Goal: Obtain resource: Download file/media

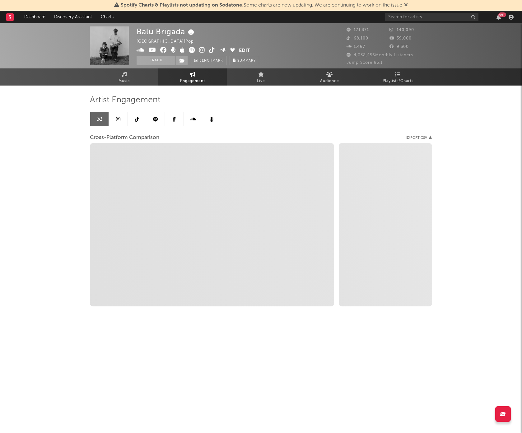
select select "1w"
click at [444, 11] on div "Spotify Charts & Playlists not updating on Sodatone : Some charts are now updat…" at bounding box center [261, 5] width 522 height 11
click at [442, 16] on input "text" at bounding box center [431, 17] width 93 height 8
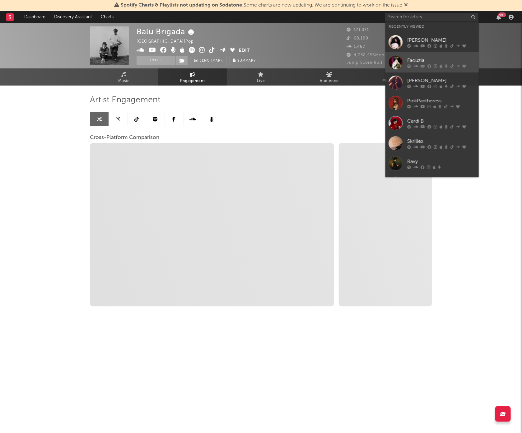
click at [437, 67] on div at bounding box center [441, 66] width 68 height 4
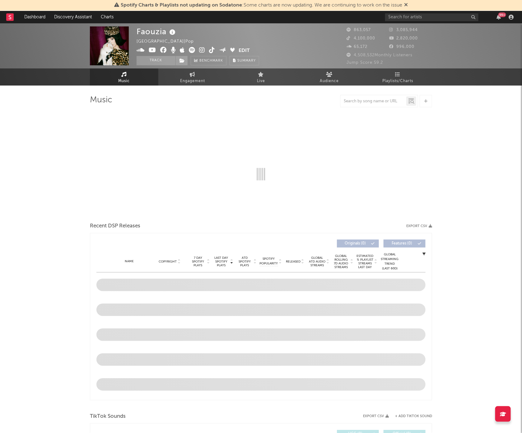
select select "6m"
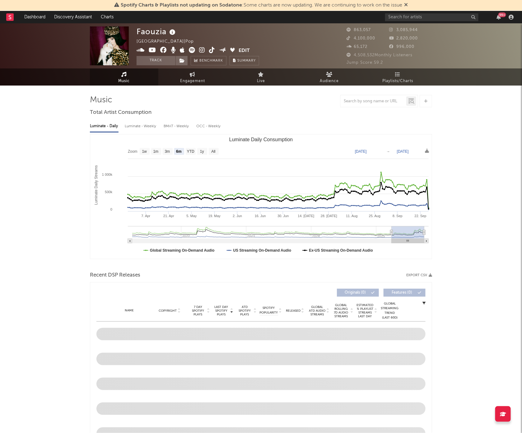
select select "6m"
click at [198, 74] on link "Engagement" at bounding box center [192, 76] width 68 height 17
select select "1w"
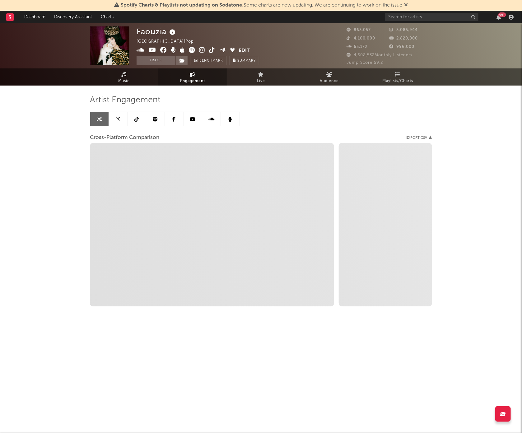
click at [125, 79] on span "Music" at bounding box center [125, 81] width 12 height 7
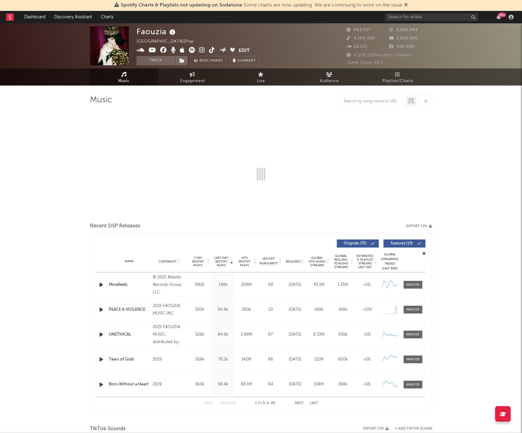
select select "6m"
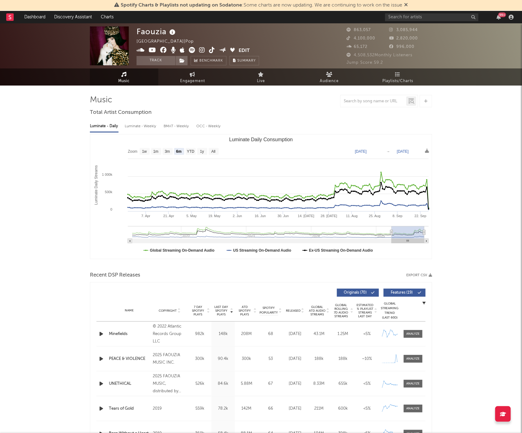
click at [181, 83] on span "Engagement" at bounding box center [192, 81] width 25 height 7
select select "1m"
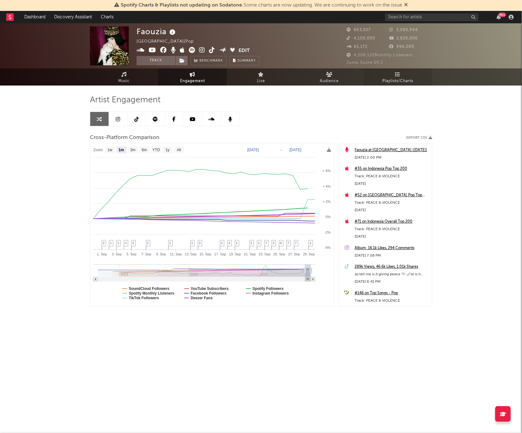
click at [410, 80] on span "Playlists/Charts" at bounding box center [398, 81] width 31 height 7
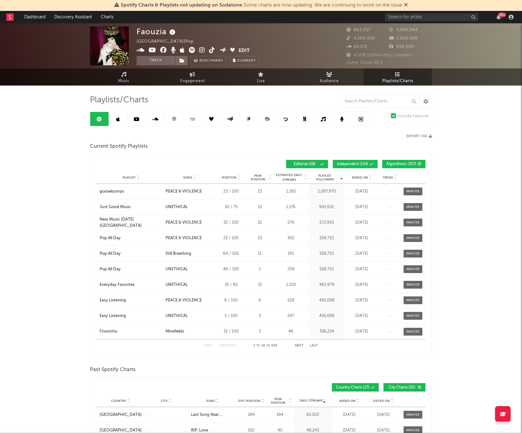
click at [184, 179] on div "Song" at bounding box center [190, 177] width 49 height 5
click at [187, 179] on span "Song" at bounding box center [188, 178] width 9 height 4
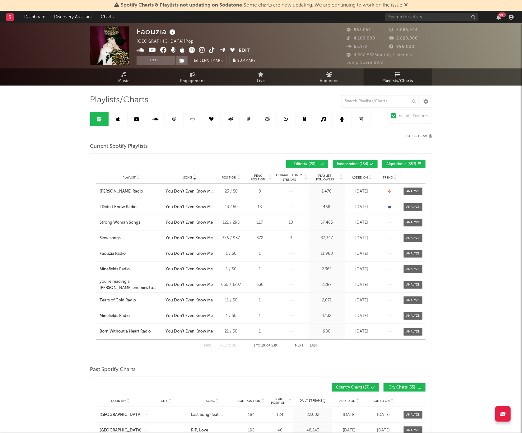
click at [359, 176] on span "Added On" at bounding box center [360, 178] width 16 height 4
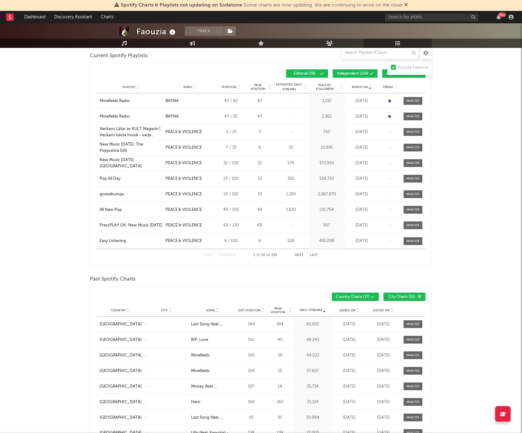
scroll to position [187, 0]
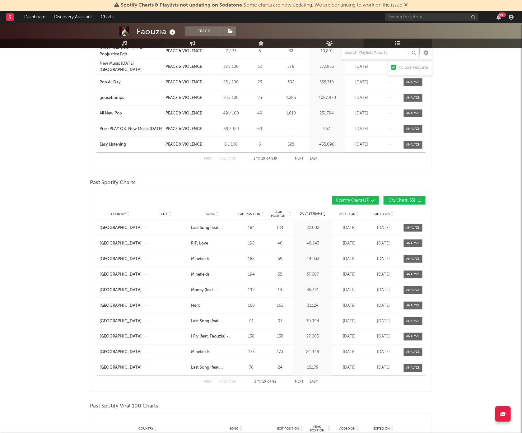
click at [352, 214] on span "Added On" at bounding box center [348, 214] width 16 height 4
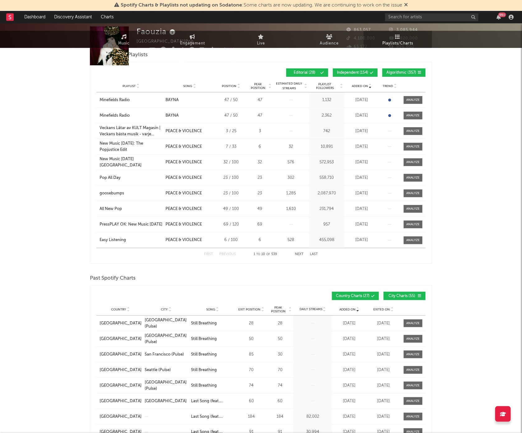
scroll to position [0, 0]
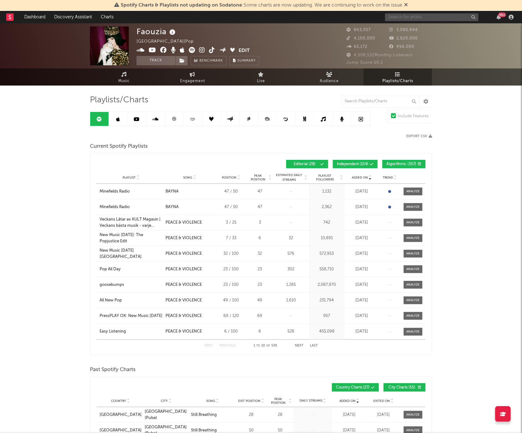
click at [418, 14] on input "text" at bounding box center [431, 17] width 93 height 8
click at [433, 14] on input "text" at bounding box center [431, 17] width 93 height 8
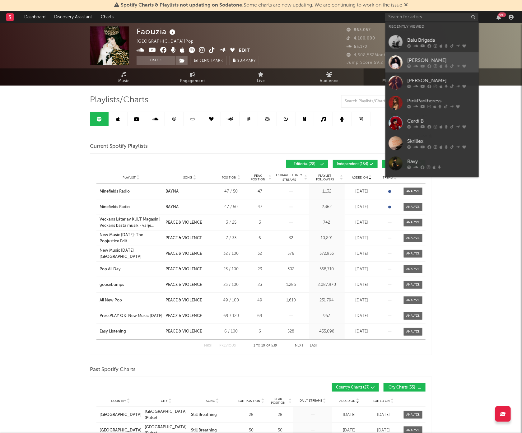
click at [426, 56] on link "[PERSON_NAME]" at bounding box center [432, 62] width 93 height 20
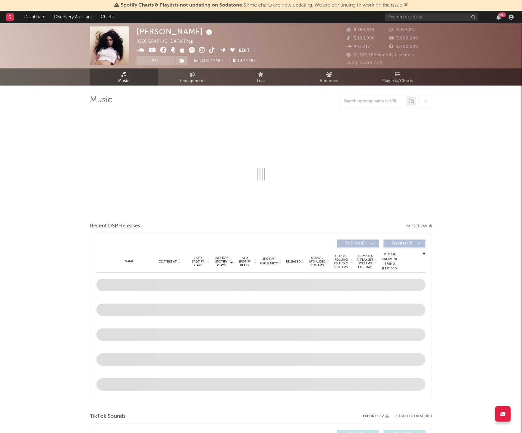
select select "6m"
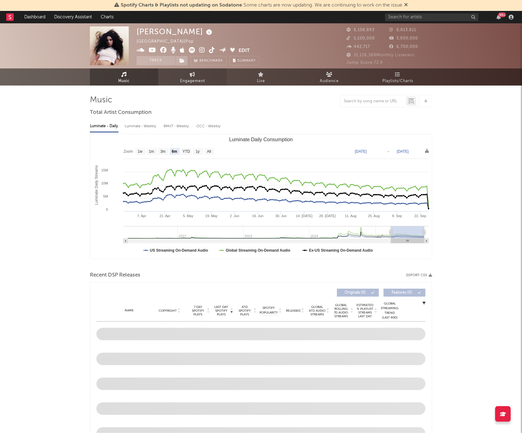
click at [188, 80] on span "Engagement" at bounding box center [192, 81] width 25 height 7
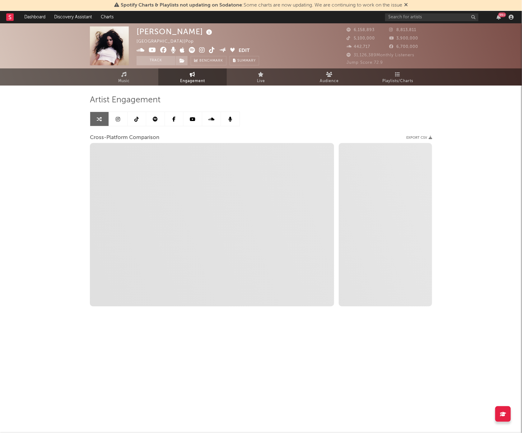
select select "1w"
click at [123, 82] on span "Music" at bounding box center [125, 81] width 12 height 7
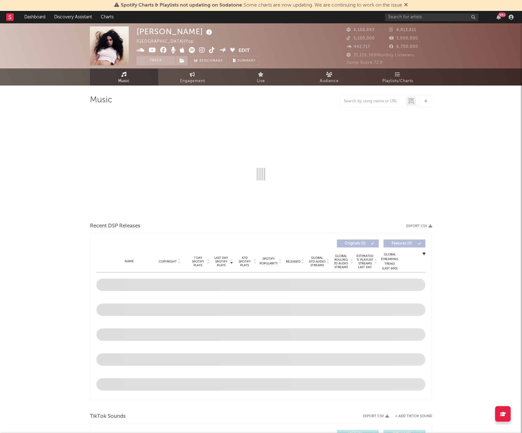
select select "6m"
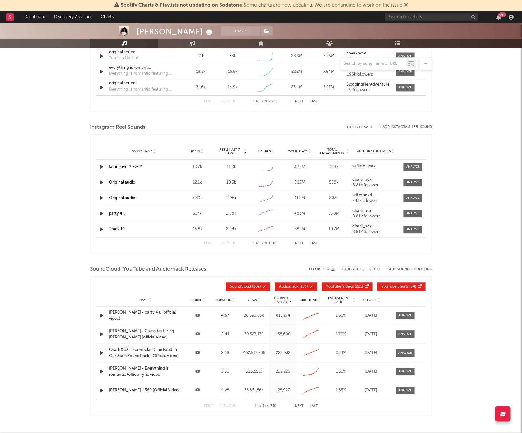
scroll to position [487, 0]
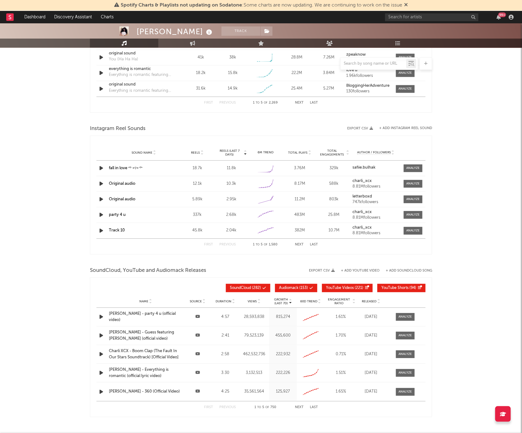
click at [360, 128] on button "Export CSV" at bounding box center [360, 129] width 26 height 4
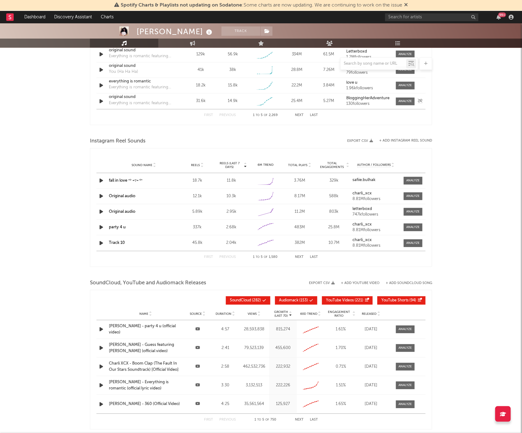
scroll to position [500, 0]
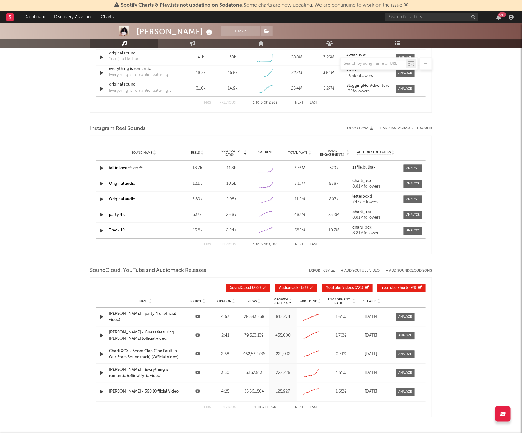
click at [139, 157] on div "Sound Name Reels Reels (last 7 days) 6M Trend Total Plays Total Engagements Aut…" at bounding box center [260, 153] width 329 height 16
click at [142, 152] on span "Sound Name" at bounding box center [142, 153] width 21 height 4
click at [298, 245] on button "Next" at bounding box center [299, 244] width 9 height 3
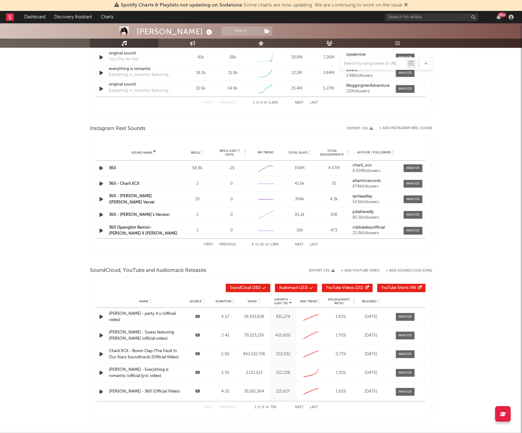
click at [298, 245] on button "Next" at bounding box center [299, 244] width 9 height 3
click at [146, 152] on span "Sound Name" at bounding box center [142, 153] width 21 height 4
click at [299, 244] on button "Next" at bounding box center [299, 244] width 9 height 3
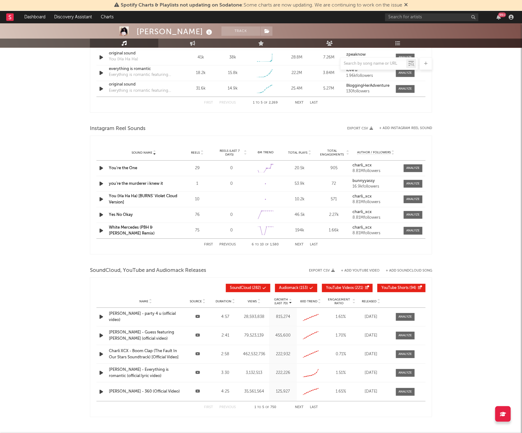
click at [299, 244] on button "Next" at bounding box center [299, 244] width 9 height 3
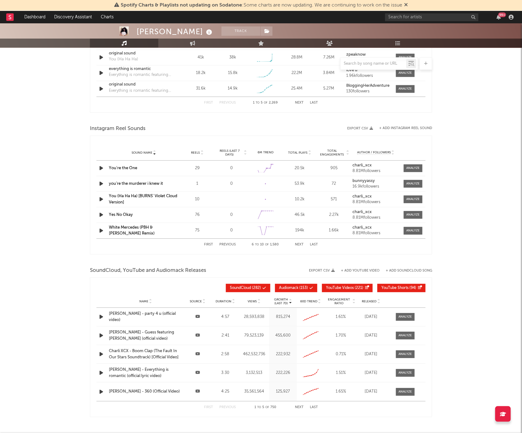
click at [299, 244] on button "Next" at bounding box center [299, 244] width 9 height 3
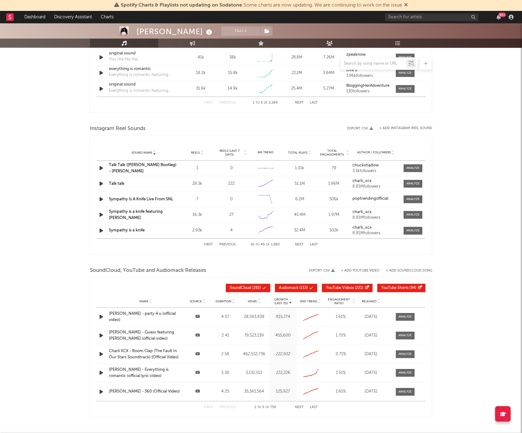
click at [299, 244] on button "Next" at bounding box center [299, 244] width 9 height 3
click at [231, 248] on div "First Previous 56 to 60 of 1,580 Next Last" at bounding box center [261, 245] width 114 height 12
click at [228, 245] on button "Previous" at bounding box center [227, 244] width 16 height 3
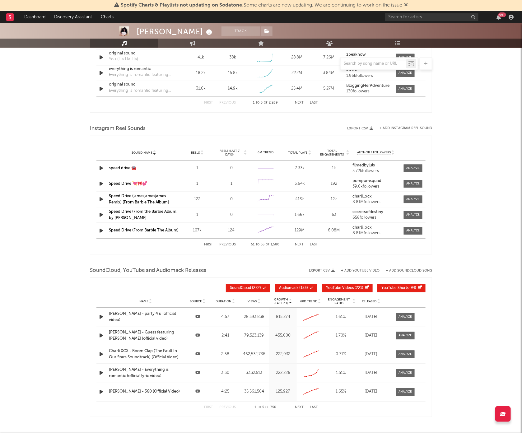
click at [228, 245] on button "Previous" at bounding box center [227, 244] width 16 height 3
drag, startPoint x: 299, startPoint y: 243, endPoint x: 681, endPoint y: 189, distance: 386.3
click at [300, 245] on button "Next" at bounding box center [299, 244] width 9 height 3
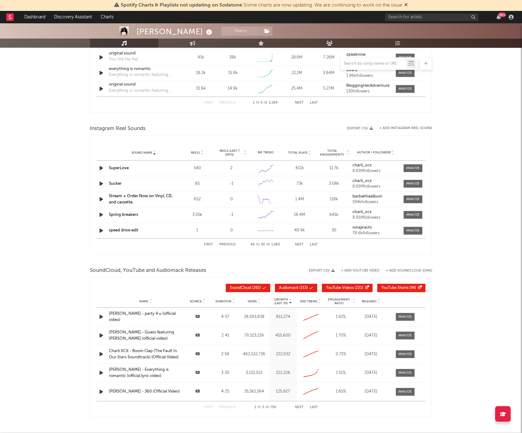
click at [300, 245] on button "Next" at bounding box center [299, 244] width 9 height 3
drag, startPoint x: 300, startPoint y: 245, endPoint x: 253, endPoint y: 241, distance: 46.9
click at [253, 241] on div "First Previous 61 to 65 of 1,580 Next Last" at bounding box center [261, 245] width 114 height 12
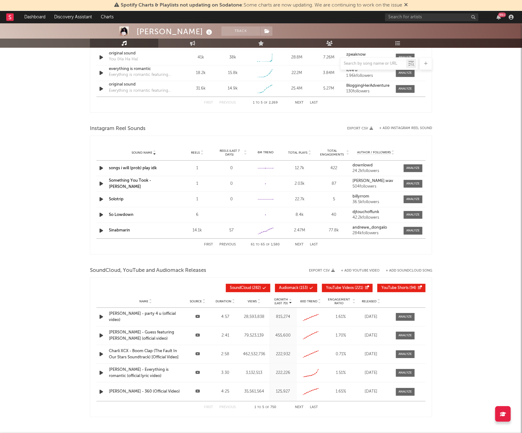
click at [222, 241] on div "First Previous 61 to 65 of 1,580 Next Last" at bounding box center [261, 245] width 114 height 12
click at [228, 243] on button "Previous" at bounding box center [227, 244] width 16 height 3
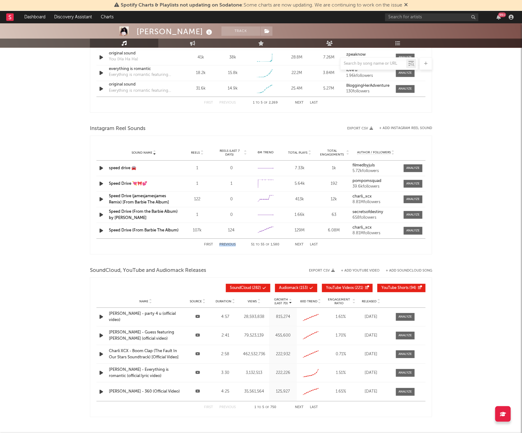
click at [228, 243] on button "Previous" at bounding box center [227, 244] width 16 height 3
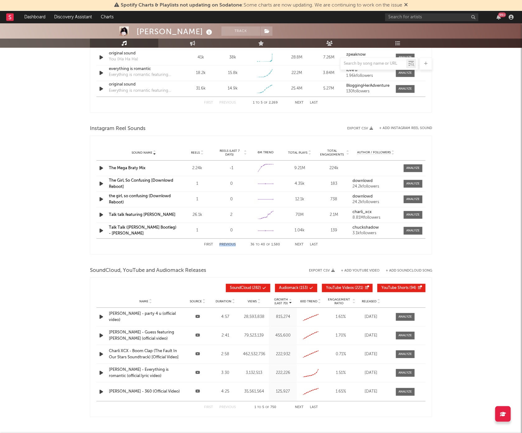
click at [228, 243] on button "Previous" at bounding box center [227, 244] width 16 height 3
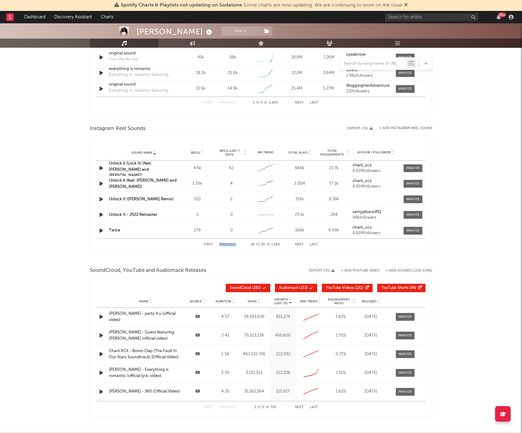
click at [228, 243] on button "Previous" at bounding box center [227, 244] width 16 height 3
click at [223, 243] on button "Previous" at bounding box center [227, 244] width 16 height 3
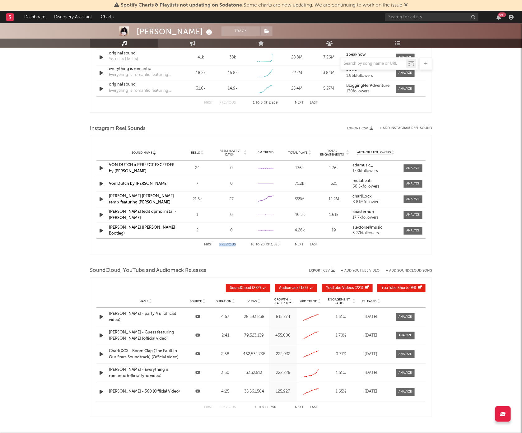
click at [224, 245] on button "Previous" at bounding box center [227, 244] width 16 height 3
click at [299, 244] on button "Next" at bounding box center [299, 244] width 9 height 3
click at [297, 244] on button "Next" at bounding box center [299, 244] width 9 height 3
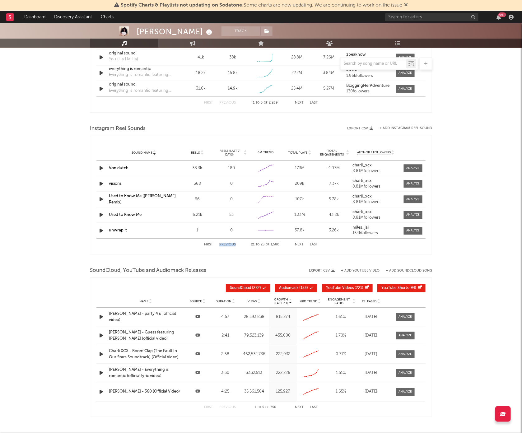
click at [298, 244] on button "Next" at bounding box center [299, 244] width 9 height 3
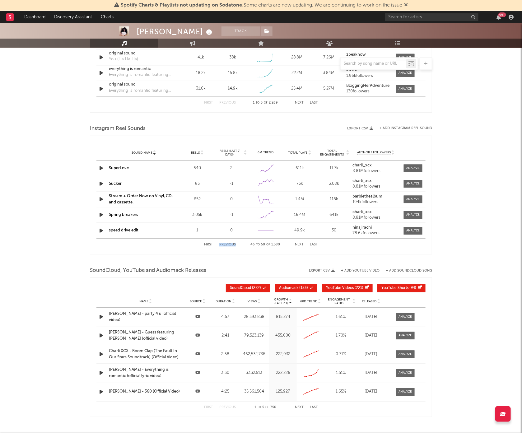
click at [298, 244] on button "Next" at bounding box center [299, 244] width 9 height 3
click at [229, 240] on div "First Previous 66 to 70 of 1,580 Next Last" at bounding box center [261, 245] width 114 height 12
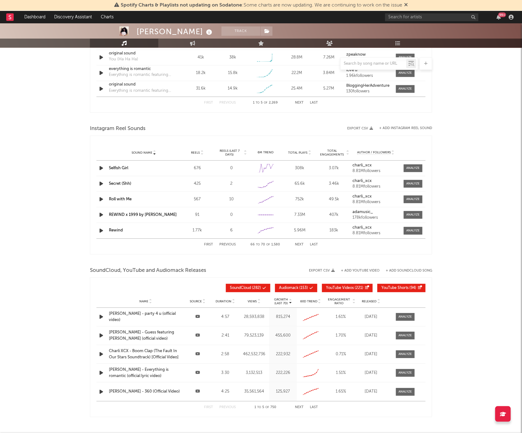
click at [230, 243] on button "Previous" at bounding box center [227, 244] width 16 height 3
click at [299, 247] on div "First Previous 46 to 50 of 1,580 Next Last" at bounding box center [261, 245] width 114 height 12
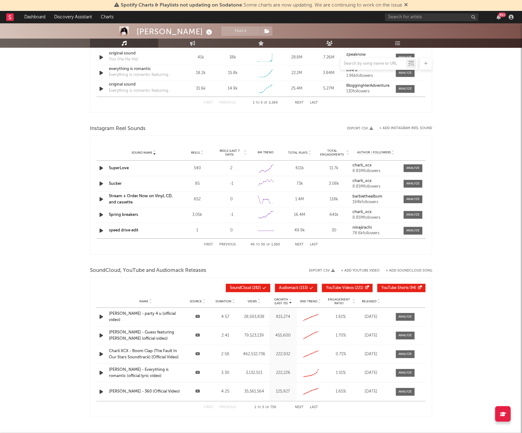
click at [299, 247] on div "First Previous 46 to 50 of 1,580 Next Last" at bounding box center [261, 245] width 114 height 12
click at [299, 245] on button "Next" at bounding box center [299, 244] width 9 height 3
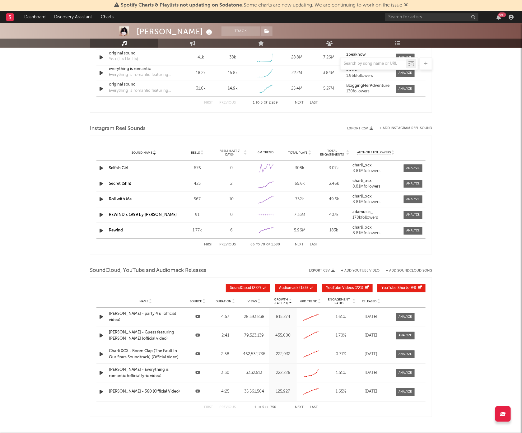
click at [228, 240] on div "First Previous 66 to 70 of 1,580 Next Last" at bounding box center [261, 245] width 114 height 12
click at [228, 245] on button "Previous" at bounding box center [227, 244] width 16 height 3
click at [229, 243] on button "Previous" at bounding box center [227, 244] width 16 height 3
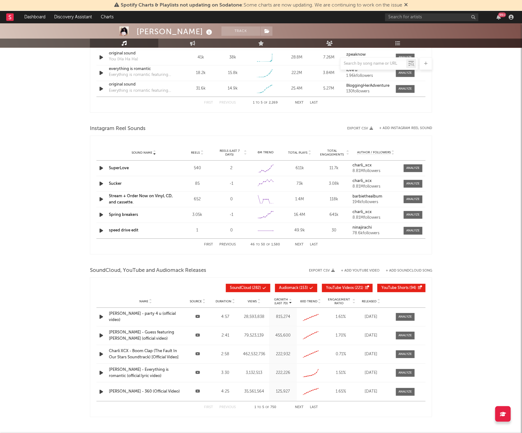
click at [229, 243] on button "Previous" at bounding box center [227, 244] width 16 height 3
click at [223, 243] on button "Previous" at bounding box center [227, 244] width 16 height 3
click at [296, 244] on button "Next" at bounding box center [299, 244] width 9 height 3
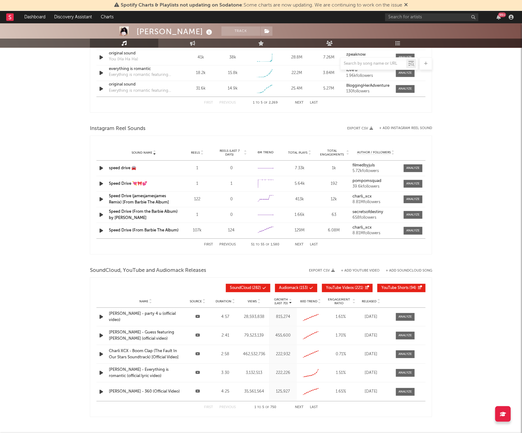
click at [296, 244] on button "Next" at bounding box center [299, 244] width 9 height 3
click at [293, 244] on div "First Previous 56 to 60 of 1,580 Next Last" at bounding box center [261, 245] width 114 height 12
click at [297, 243] on button "Next" at bounding box center [299, 244] width 9 height 3
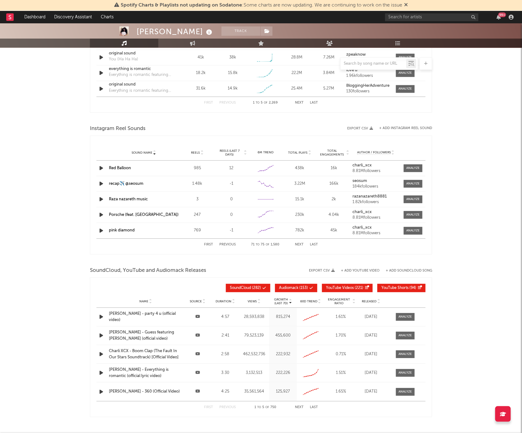
click at [297, 243] on button "Next" at bounding box center [299, 244] width 9 height 3
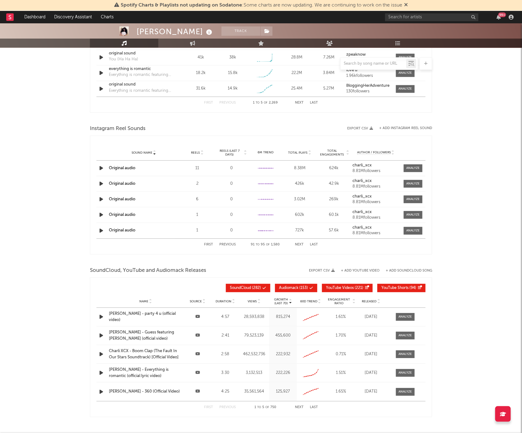
click at [297, 243] on button "Next" at bounding box center [299, 244] width 9 height 3
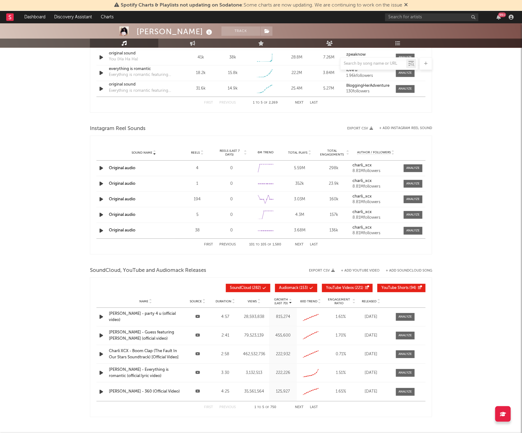
click at [297, 243] on button "Next" at bounding box center [299, 244] width 9 height 3
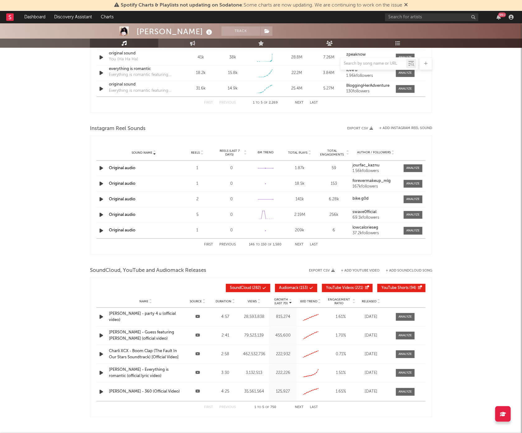
click at [297, 243] on button "Next" at bounding box center [299, 244] width 9 height 3
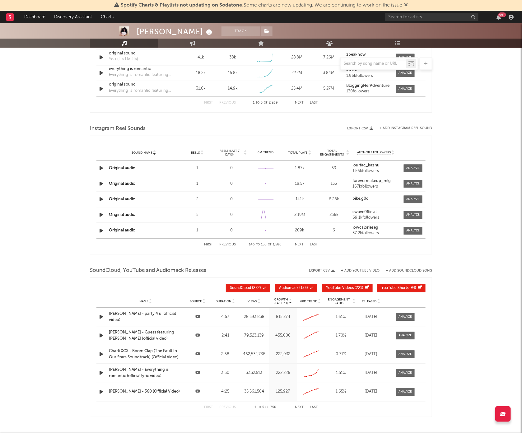
click at [297, 243] on button "Next" at bounding box center [299, 244] width 9 height 3
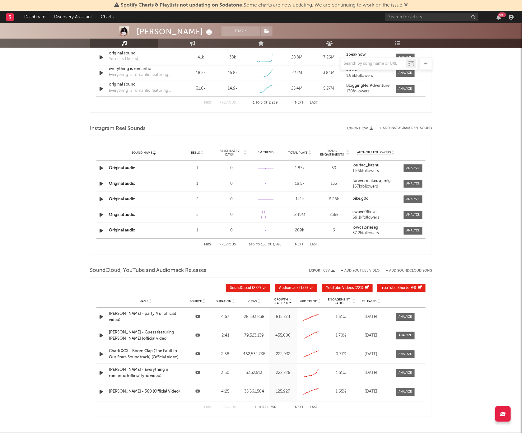
click at [297, 243] on button "Next" at bounding box center [299, 244] width 9 height 3
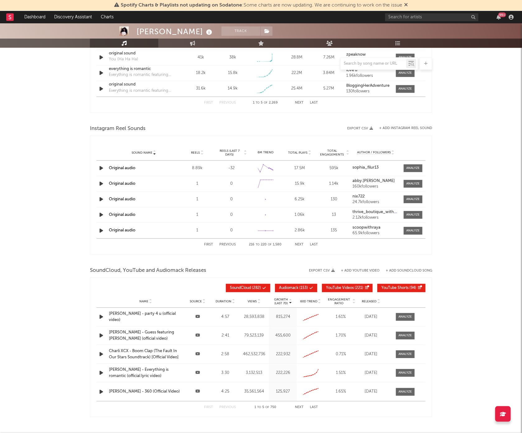
click at [297, 243] on button "Next" at bounding box center [299, 244] width 9 height 3
click at [296, 243] on button "Next" at bounding box center [299, 244] width 9 height 3
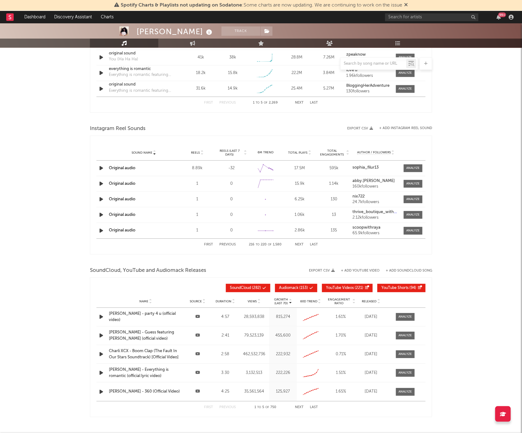
click at [302, 245] on button "Next" at bounding box center [299, 244] width 9 height 3
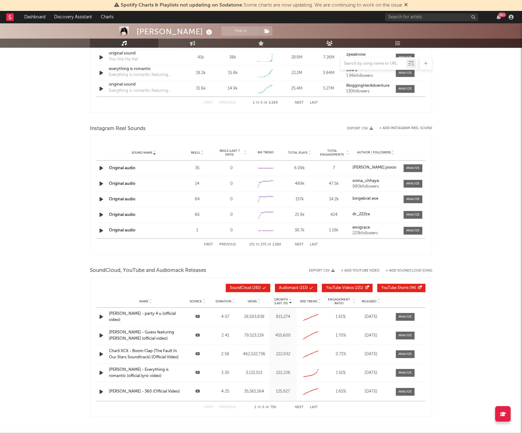
click at [302, 245] on button "Next" at bounding box center [299, 244] width 9 height 3
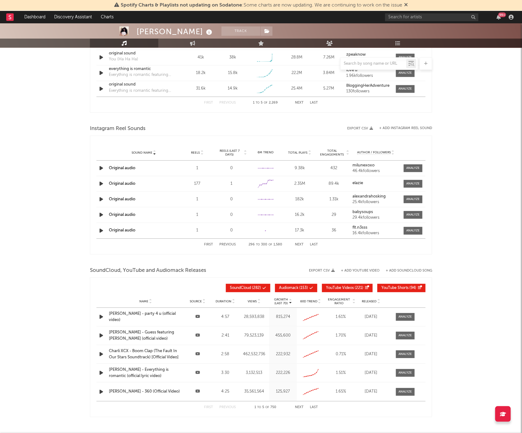
click at [302, 245] on button "Next" at bounding box center [299, 244] width 9 height 3
click at [321, 246] on div "First Previous 316 to 320 of 1,580 Next Last" at bounding box center [260, 245] width 329 height 12
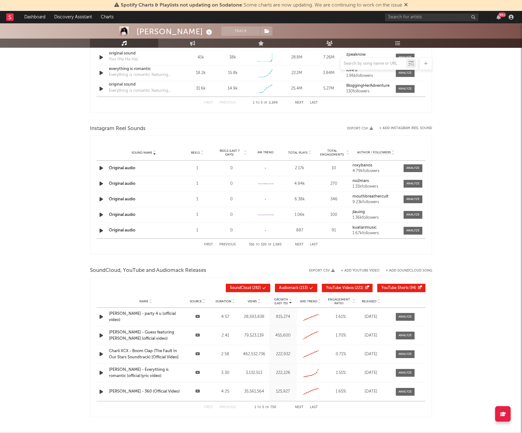
click at [318, 244] on div "First Previous 316 to 320 of 1,580 Next Last" at bounding box center [260, 245] width 329 height 12
click at [315, 245] on button "Last" at bounding box center [314, 244] width 8 height 3
click at [224, 244] on button "Previous" at bounding box center [227, 244] width 16 height 3
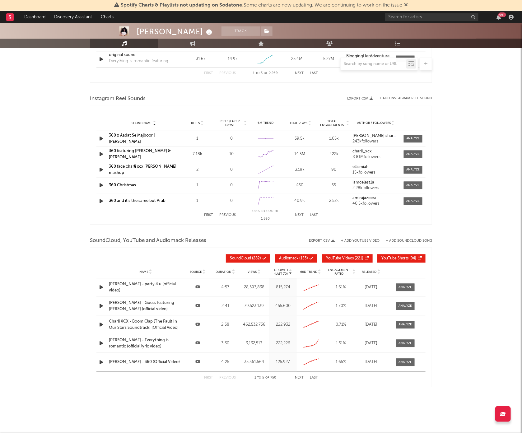
click at [228, 215] on button "Previous" at bounding box center [227, 215] width 16 height 3
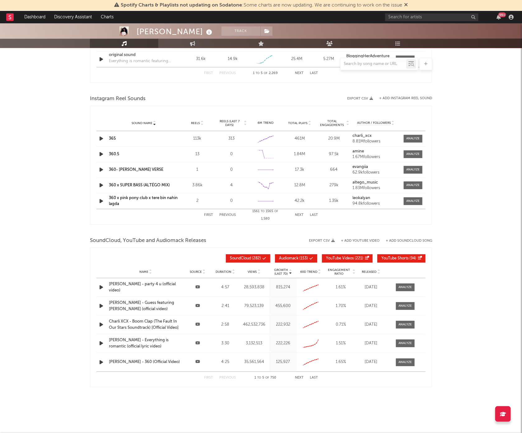
click at [228, 215] on button "Previous" at bounding box center [227, 215] width 16 height 3
click at [295, 215] on div "First Previous [DATE] to [DATE] of 1,580 Next Last" at bounding box center [261, 215] width 114 height 12
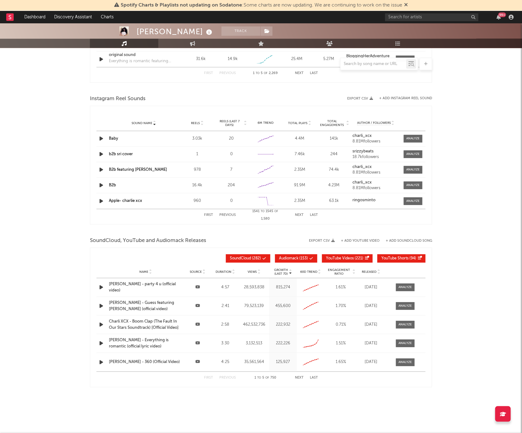
click at [300, 214] on button "Next" at bounding box center [299, 215] width 9 height 3
click at [226, 214] on button "Previous" at bounding box center [227, 215] width 16 height 3
click at [229, 214] on button "Previous" at bounding box center [227, 215] width 16 height 3
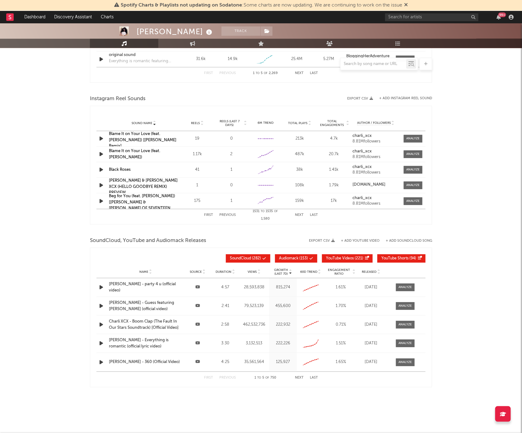
click at [229, 214] on button "Previous" at bounding box center [227, 215] width 16 height 3
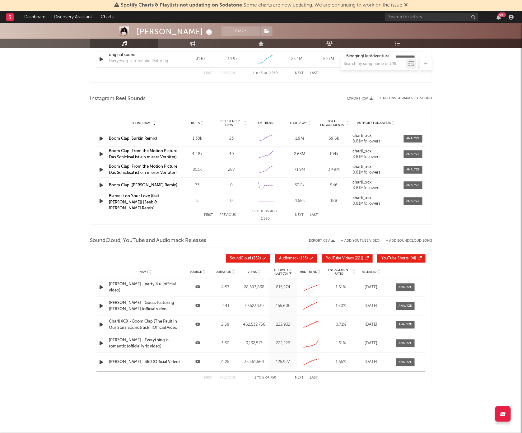
click at [229, 214] on button "Previous" at bounding box center [227, 215] width 16 height 3
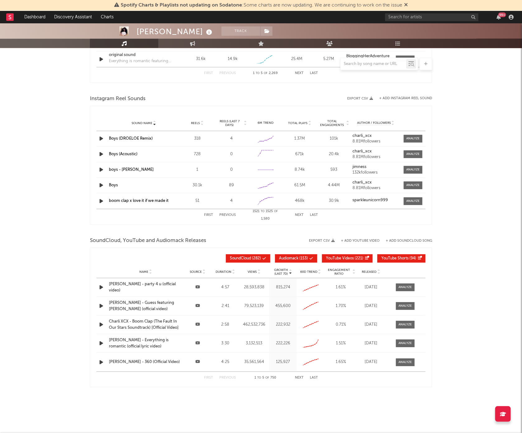
click at [229, 214] on button "Previous" at bounding box center [227, 215] width 16 height 3
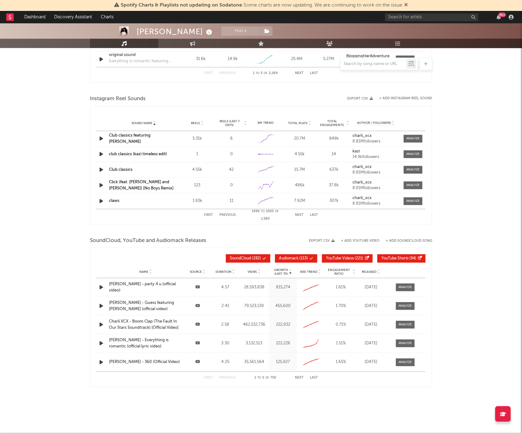
drag, startPoint x: 229, startPoint y: 214, endPoint x: 230, endPoint y: 228, distance: 14.7
click at [229, 212] on div "First Previous [DATE] to [DATE] of 1,580 Next Last" at bounding box center [261, 215] width 114 height 12
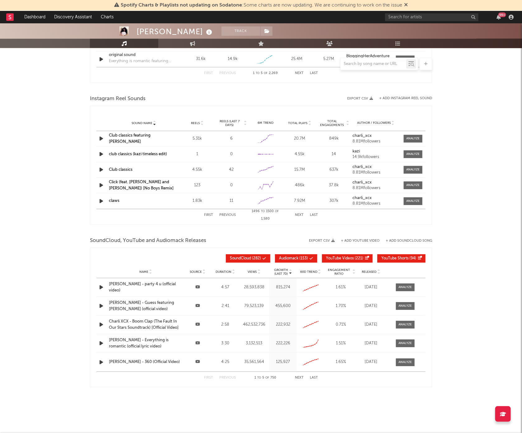
click at [226, 215] on button "Previous" at bounding box center [227, 215] width 16 height 3
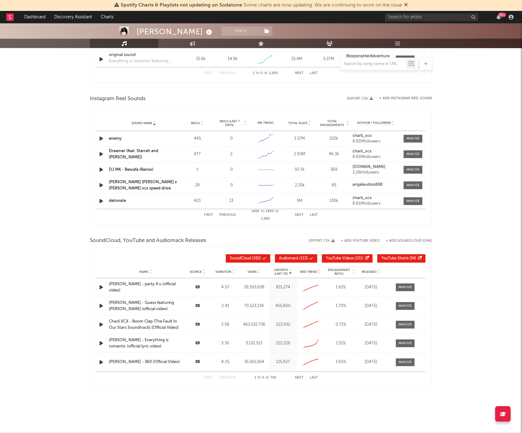
click at [226, 215] on button "Previous" at bounding box center [227, 215] width 16 height 3
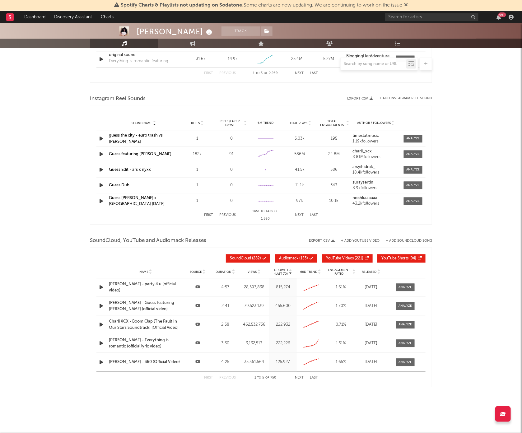
click at [226, 215] on button "Previous" at bounding box center [227, 215] width 16 height 3
click at [298, 215] on button "Next" at bounding box center [299, 215] width 9 height 3
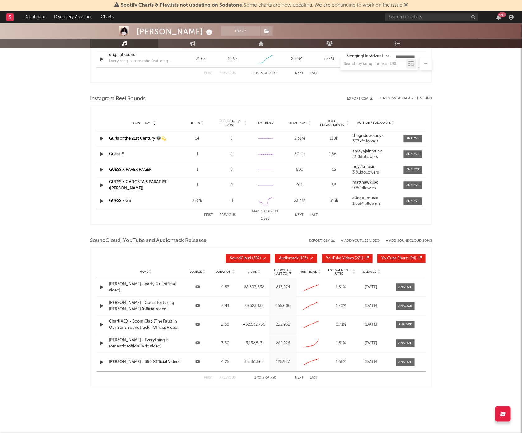
click at [227, 214] on button "Previous" at bounding box center [227, 215] width 16 height 3
click at [230, 215] on button "Previous" at bounding box center [227, 215] width 16 height 3
drag, startPoint x: 230, startPoint y: 215, endPoint x: 260, endPoint y: 231, distance: 34.1
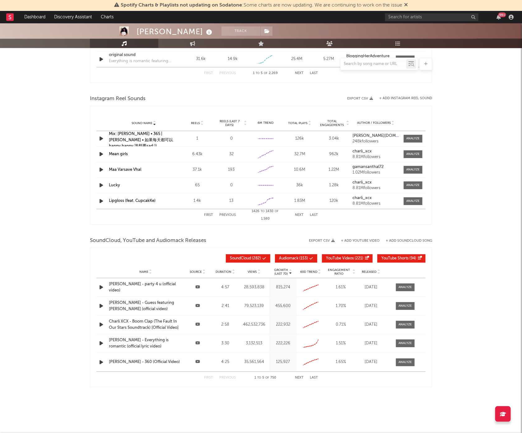
click at [300, 214] on button "Next" at bounding box center [299, 215] width 9 height 3
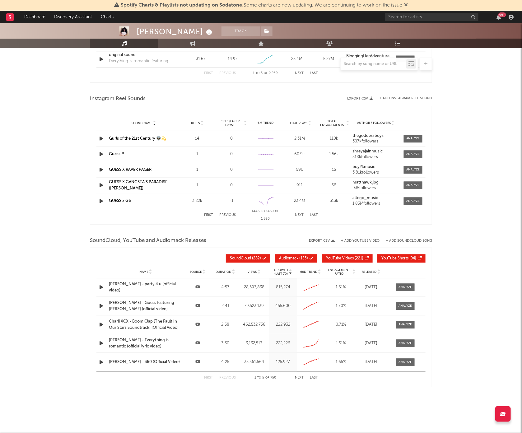
click at [300, 212] on div "First Previous [DATE] to [DATE] of 1,580 Next Last" at bounding box center [261, 215] width 114 height 12
click at [300, 215] on button "Next" at bounding box center [299, 215] width 9 height 3
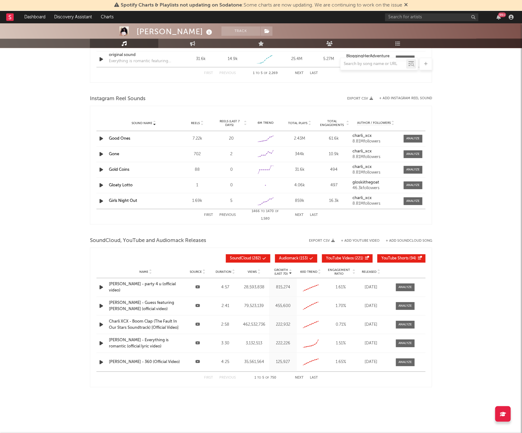
click at [300, 215] on button "Next" at bounding box center [299, 215] width 9 height 3
click at [231, 211] on div "First Previous [DATE] to [DATE] of 1,580 Next Last" at bounding box center [261, 215] width 114 height 12
click at [229, 212] on div "First Previous [DATE] to [DATE] of 1,580 Next Last" at bounding box center [261, 215] width 114 height 12
click at [229, 214] on button "Previous" at bounding box center [227, 215] width 16 height 3
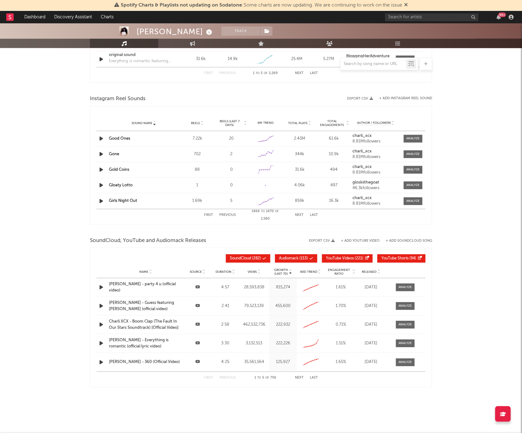
click at [229, 214] on button "Previous" at bounding box center [227, 215] width 16 height 3
click at [229, 215] on button "Previous" at bounding box center [227, 215] width 16 height 3
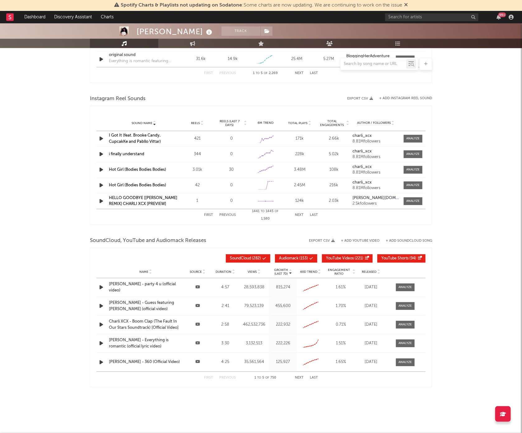
click at [229, 215] on button "Previous" at bounding box center [227, 215] width 16 height 3
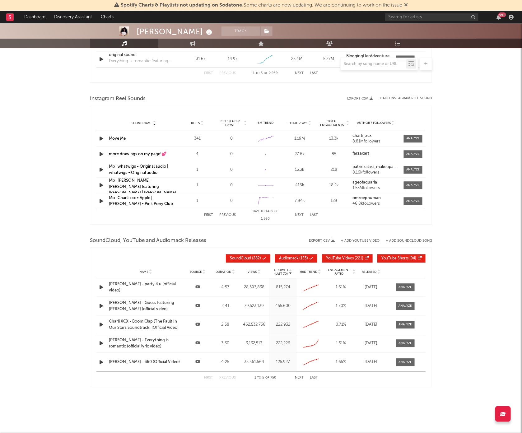
click at [229, 215] on button "Previous" at bounding box center [227, 215] width 16 height 3
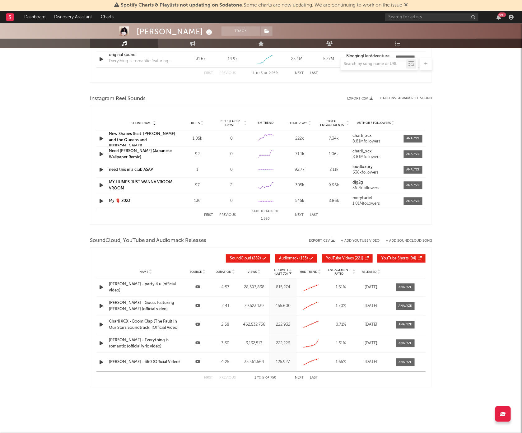
click at [229, 215] on button "Previous" at bounding box center [227, 215] width 16 height 3
drag, startPoint x: 313, startPoint y: 213, endPoint x: 219, endPoint y: 214, distance: 94.0
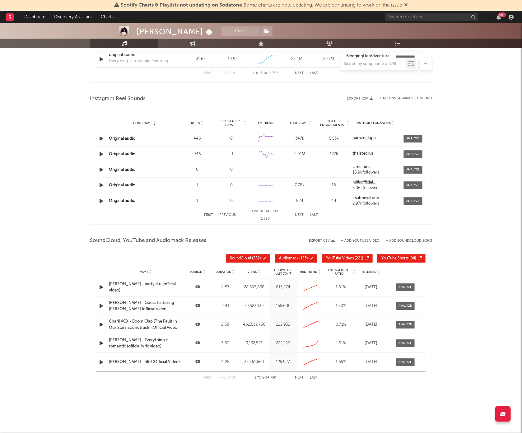
click at [223, 217] on div "First Previous [DATE] to [DATE] of 1,580 Next Last" at bounding box center [261, 215] width 114 height 12
click at [210, 214] on button "First" at bounding box center [208, 215] width 9 height 3
click at [299, 216] on div "First Previous 1 to 5 of 1,580 Next Last" at bounding box center [261, 215] width 114 height 12
click at [299, 216] on button "Next" at bounding box center [299, 215] width 9 height 3
click at [299, 219] on div "First Previous 6 to 10 of 1,580 Next Last" at bounding box center [261, 215] width 114 height 12
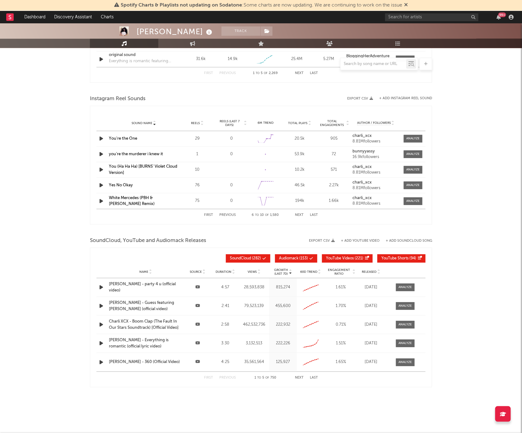
click at [299, 219] on div "First Previous 6 to 10 of 1,580 Next Last" at bounding box center [261, 215] width 114 height 12
click at [298, 216] on button "Next" at bounding box center [299, 215] width 9 height 3
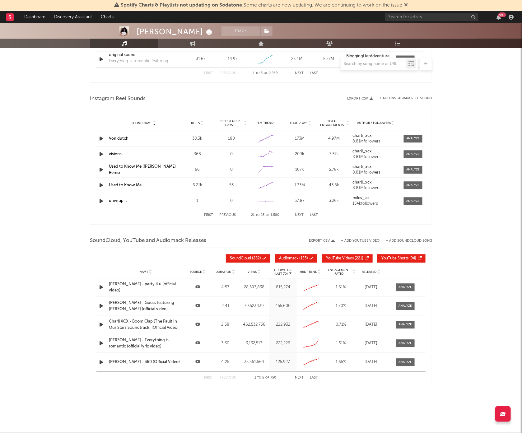
click at [298, 216] on button "Next" at bounding box center [299, 215] width 9 height 3
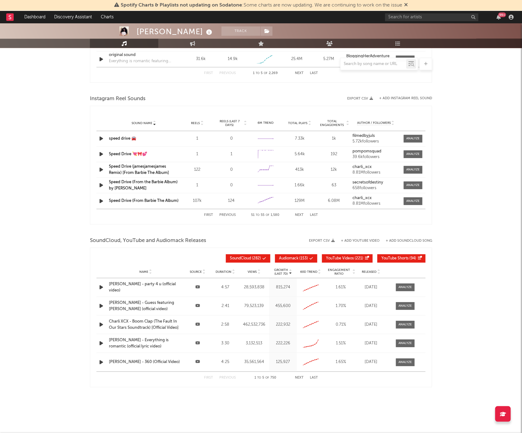
click at [233, 214] on button "Previous" at bounding box center [227, 215] width 16 height 3
